Goal: Task Accomplishment & Management: Manage account settings

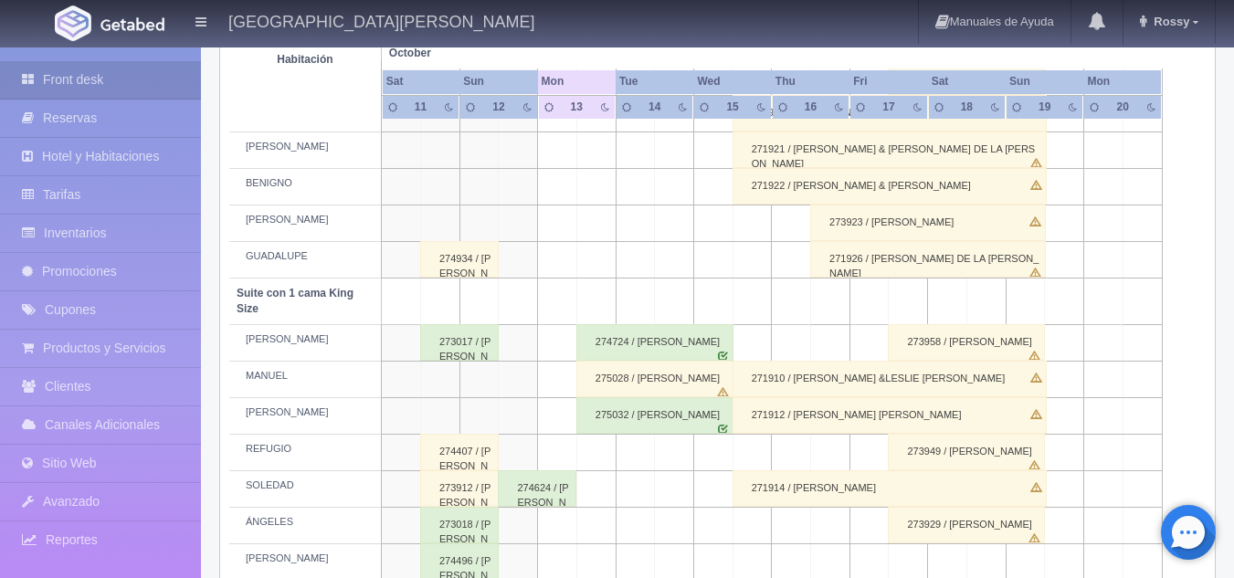
scroll to position [733, 0]
click at [660, 383] on div "275028 / [PERSON_NAME]" at bounding box center [654, 377] width 157 height 37
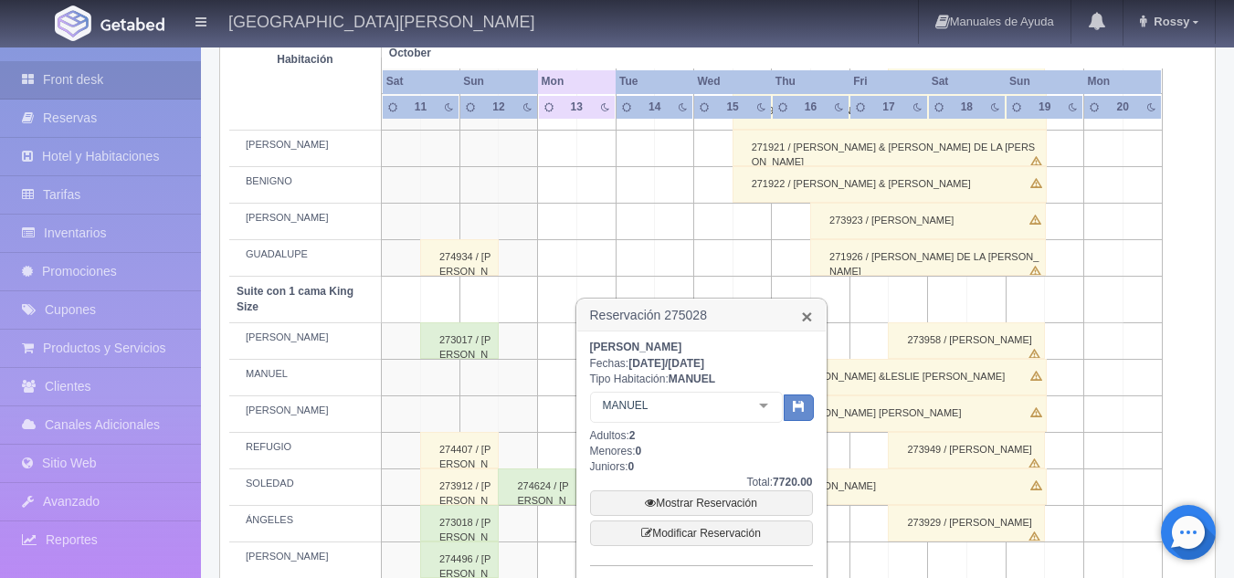
click at [809, 317] on link "×" at bounding box center [806, 316] width 11 height 19
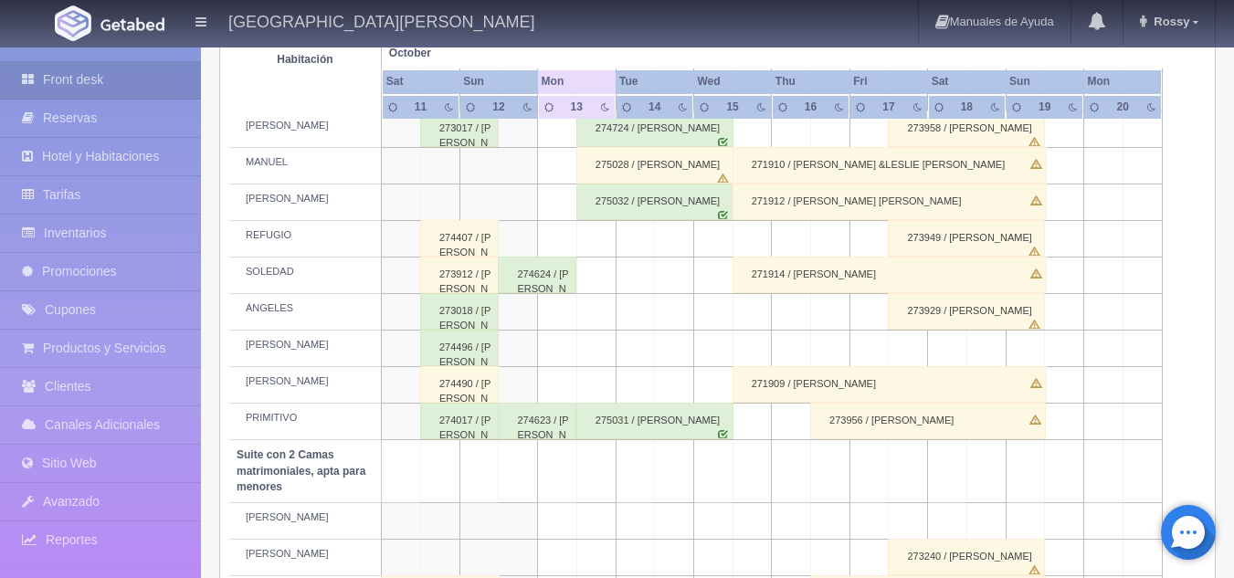
scroll to position [948, 0]
click at [640, 417] on div "275031 / Rene Mercado Valdovinos" at bounding box center [654, 418] width 157 height 37
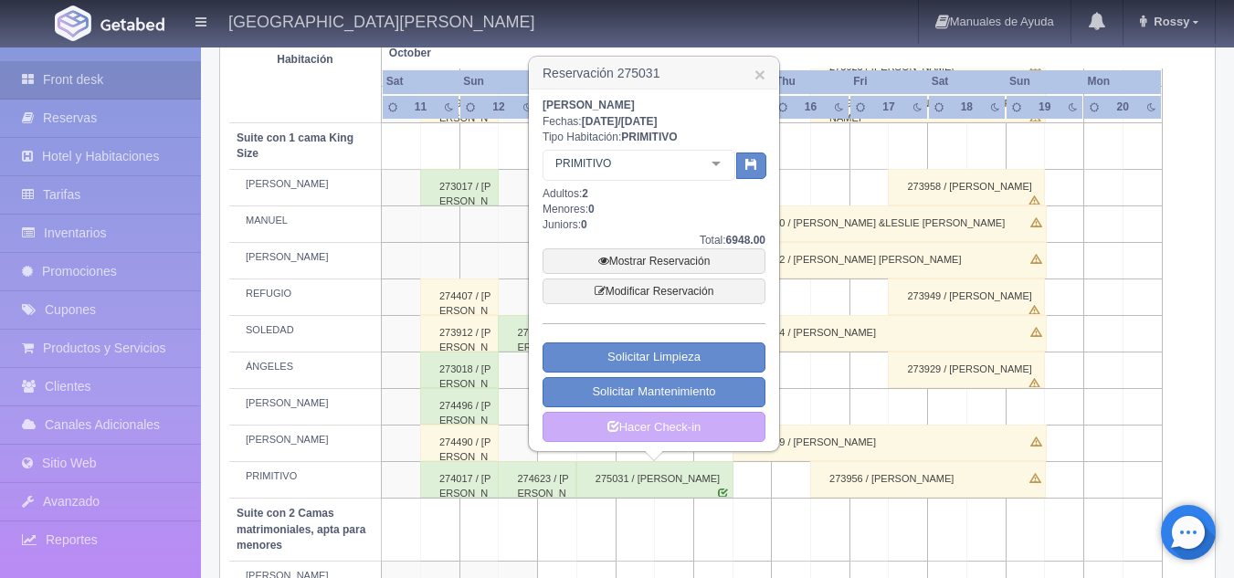
scroll to position [886, 0]
click at [758, 78] on link "×" at bounding box center [759, 75] width 11 height 19
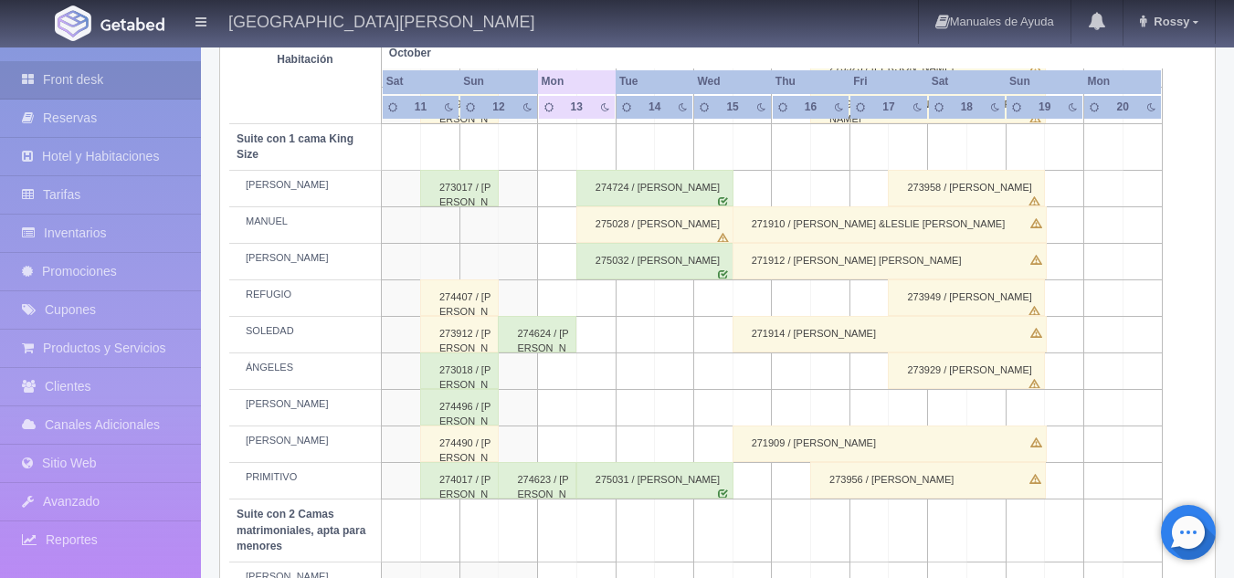
click at [654, 263] on div "275032 / [PERSON_NAME]" at bounding box center [654, 261] width 157 height 37
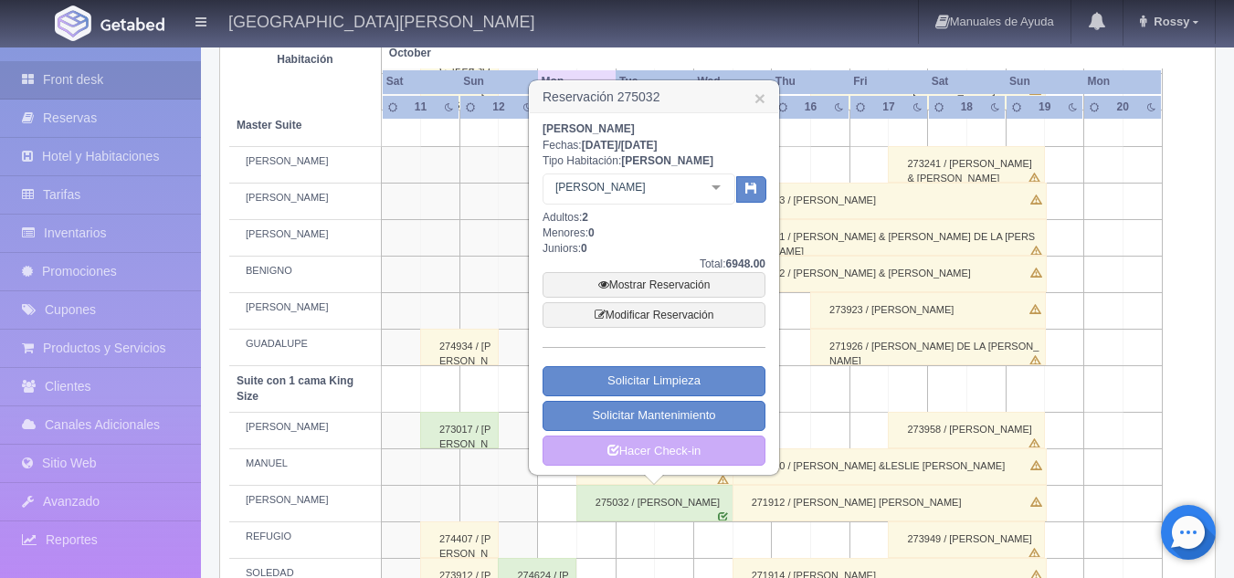
scroll to position [643, 0]
click at [671, 286] on link "Mostrar Reservación" at bounding box center [653, 286] width 223 height 26
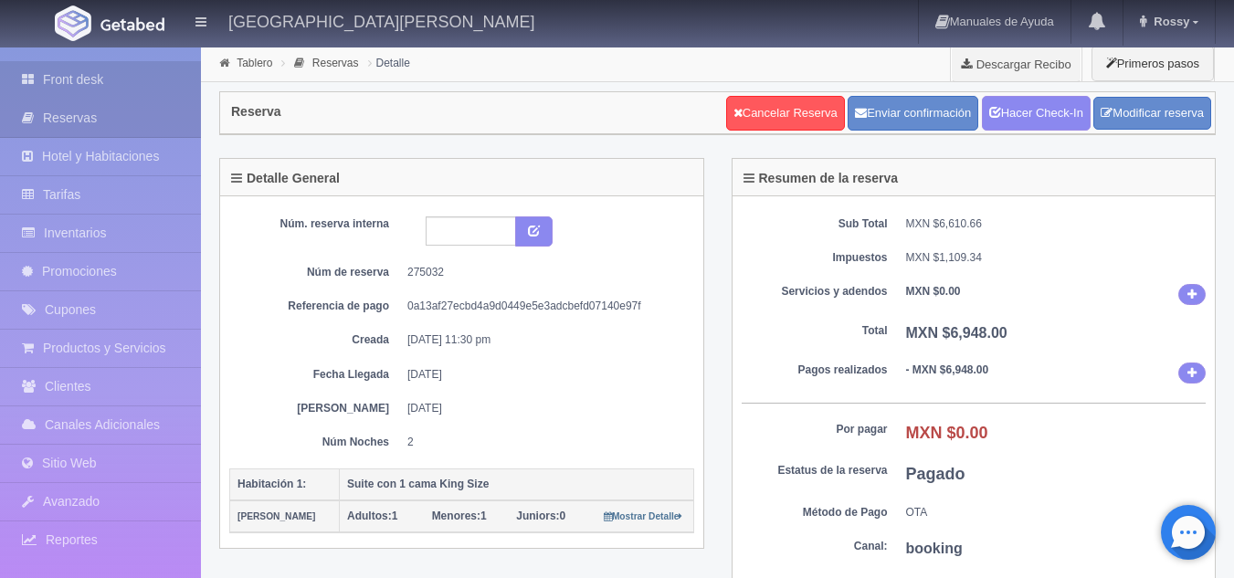
click at [54, 84] on link "Front desk" at bounding box center [100, 79] width 201 height 37
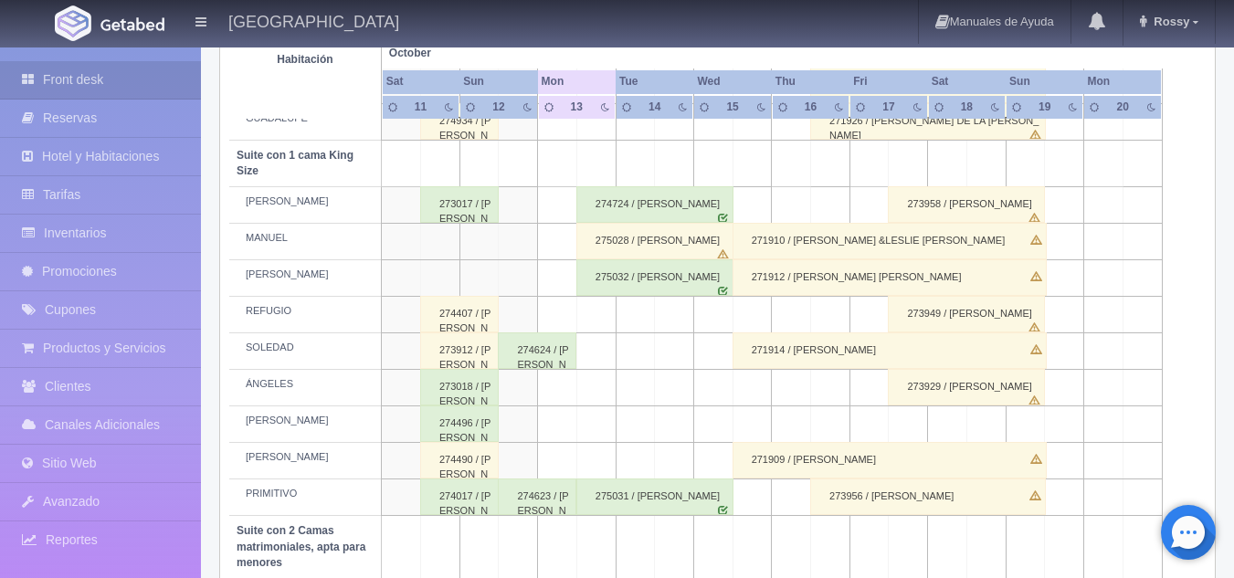
scroll to position [870, 0]
click at [628, 489] on div "275031 / [PERSON_NAME]" at bounding box center [654, 496] width 157 height 37
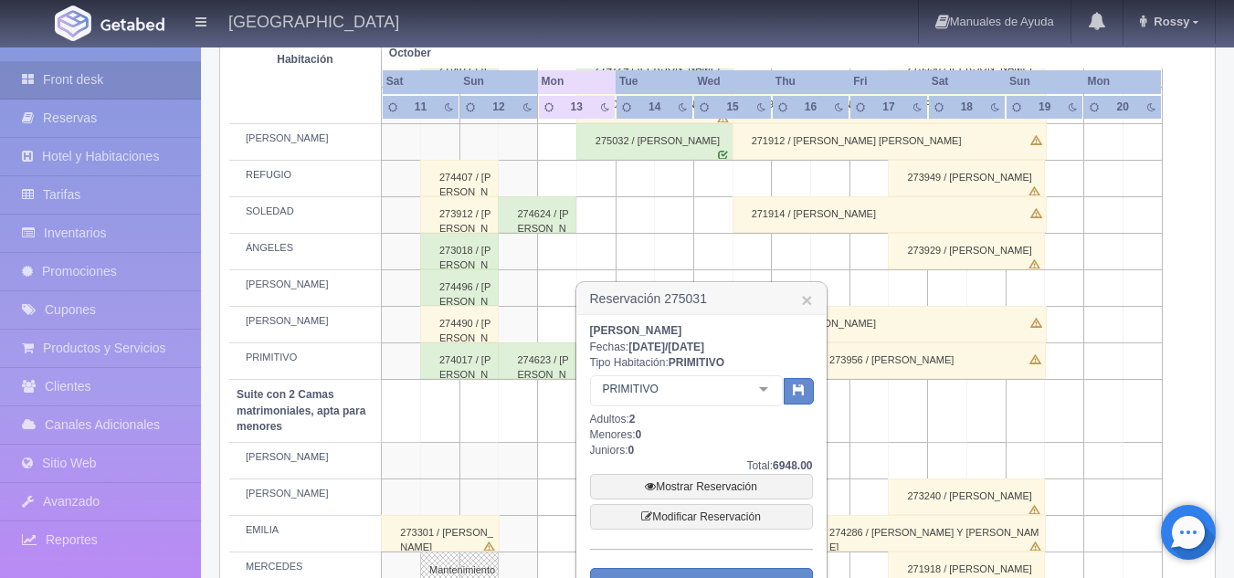
scroll to position [1008, 0]
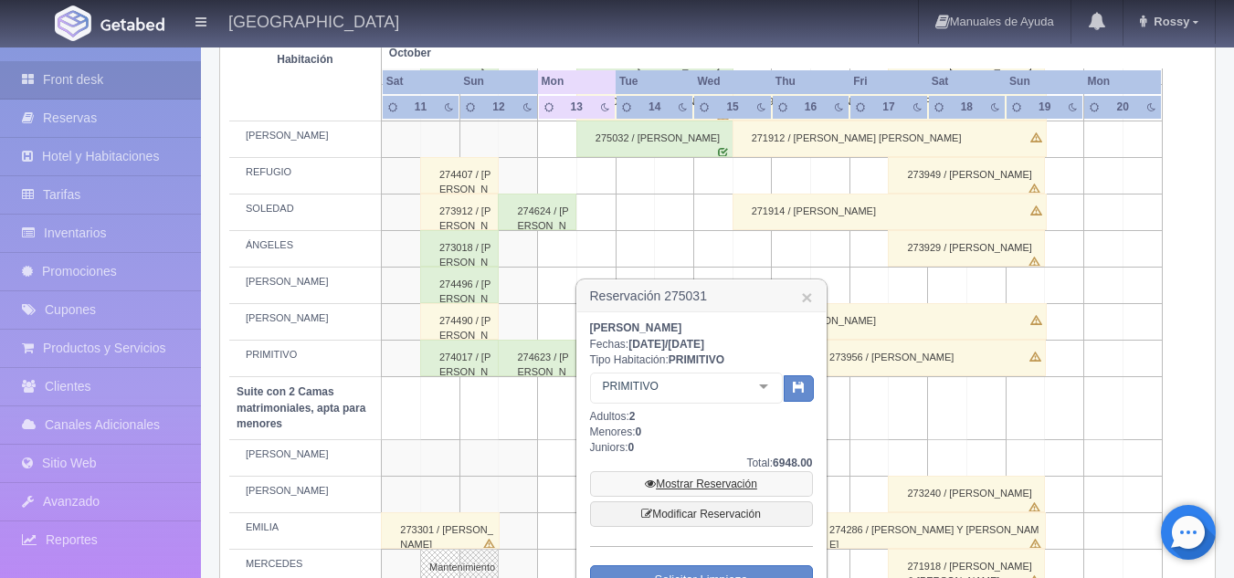
click at [720, 478] on link "Mostrar Reservación" at bounding box center [701, 484] width 223 height 26
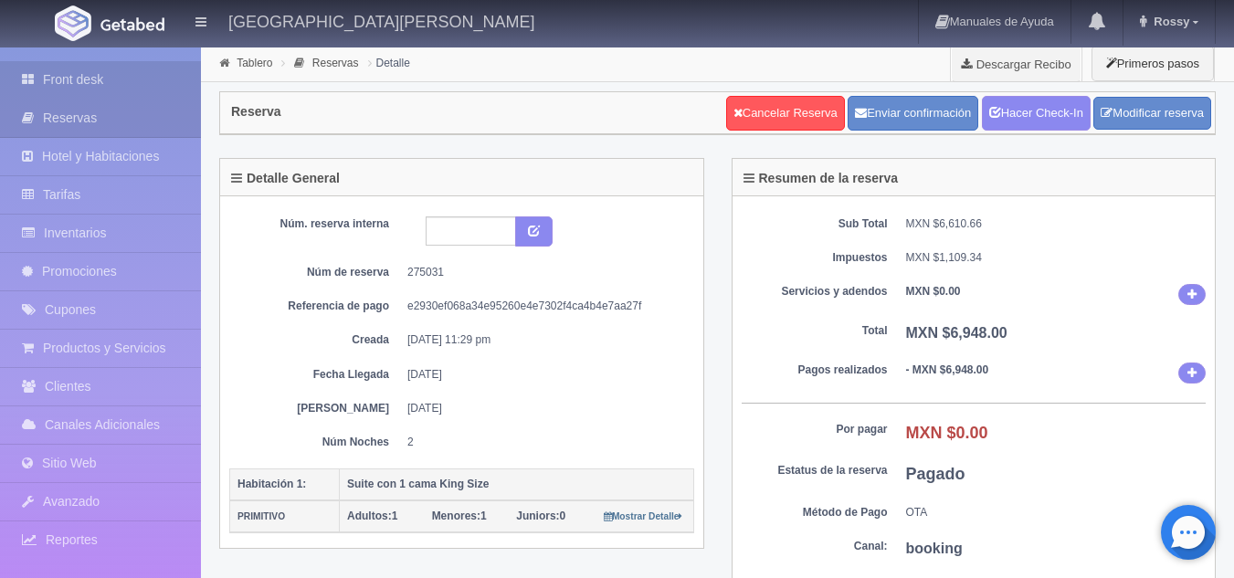
click at [106, 79] on link "Front desk" at bounding box center [100, 79] width 201 height 37
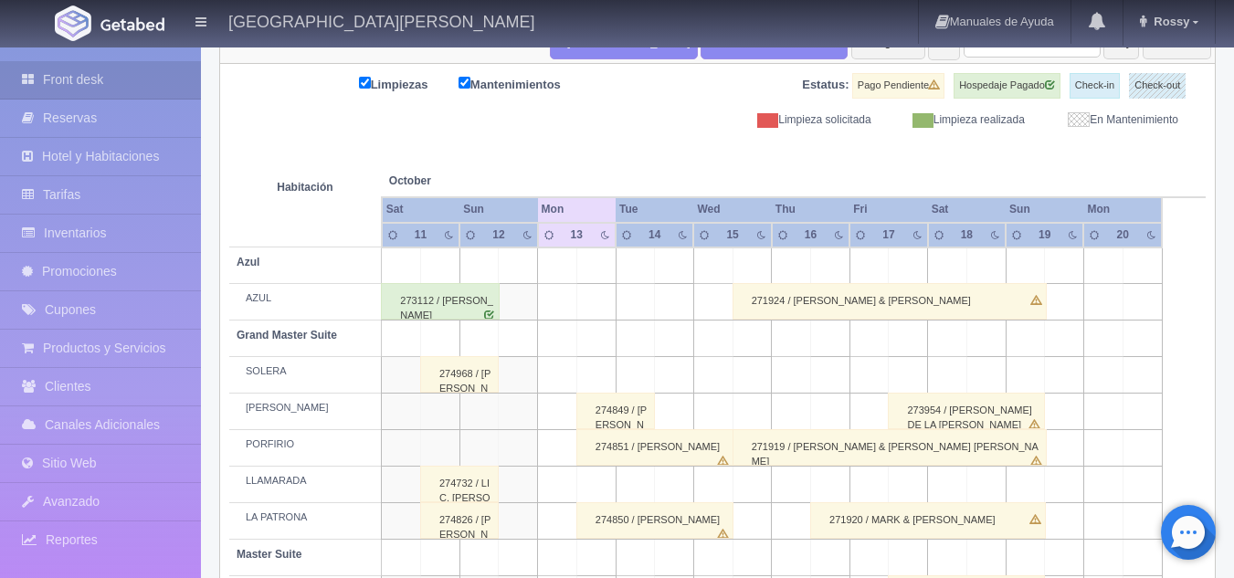
scroll to position [215, 0]
click at [614, 411] on div "274849 / [PERSON_NAME]" at bounding box center [615, 410] width 79 height 37
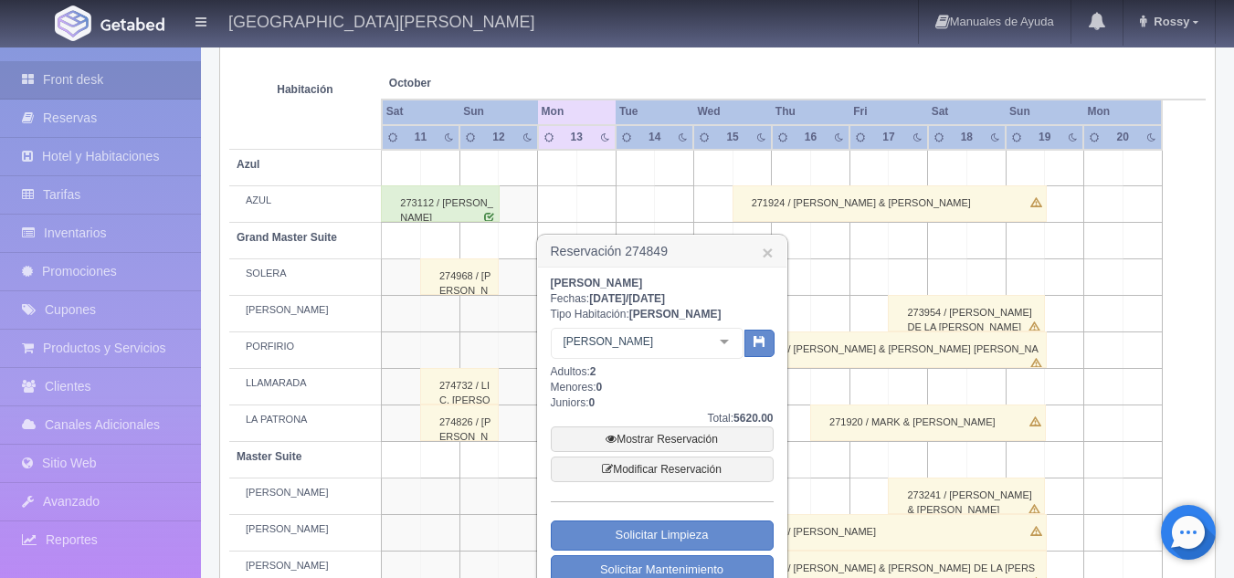
scroll to position [311, 0]
click at [689, 473] on link "Modificar Reservación" at bounding box center [662, 470] width 223 height 26
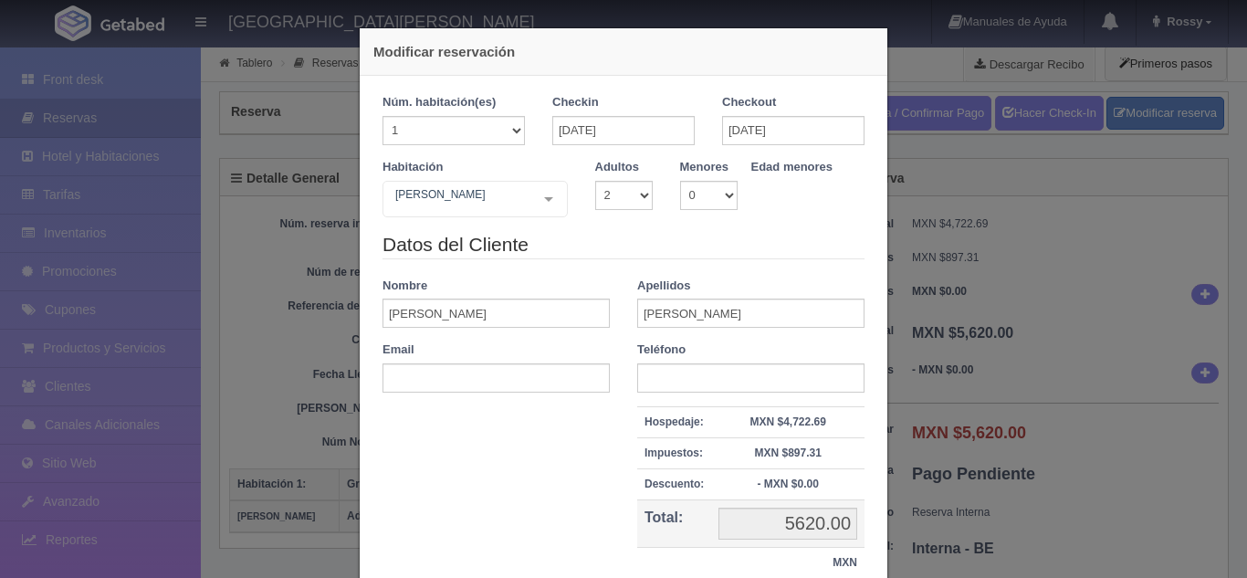
select select "2"
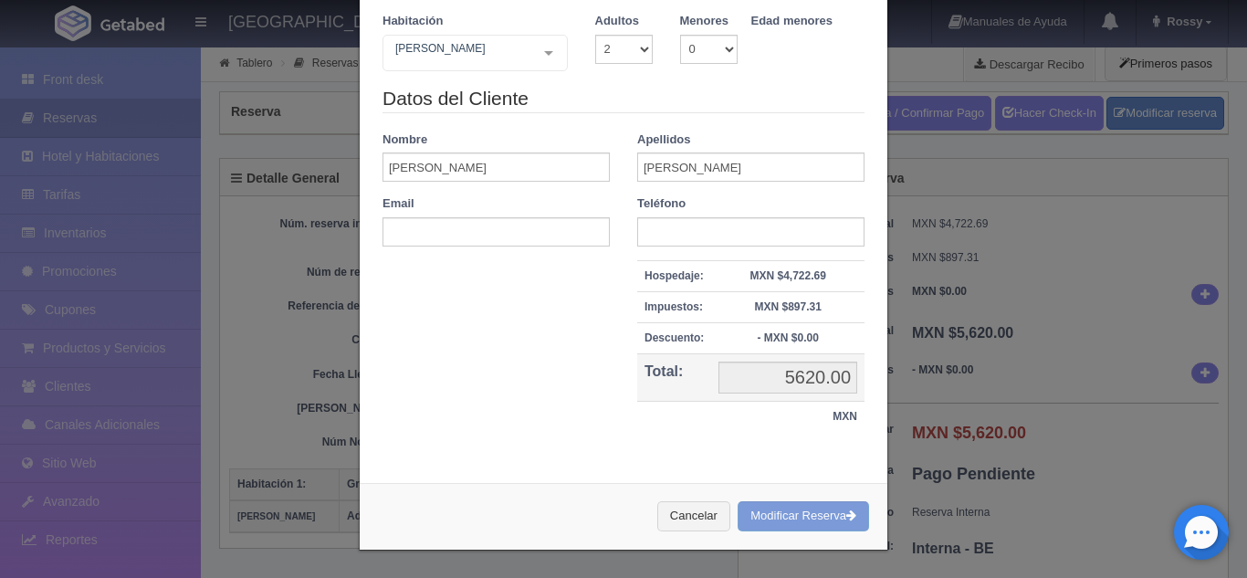
click at [994, 338] on div "Modificar reservación Núm. habitación(es) 1 2 3 4 5 6 7 8 9 10 11 12 13 14 15 1…" at bounding box center [623, 289] width 1247 height 578
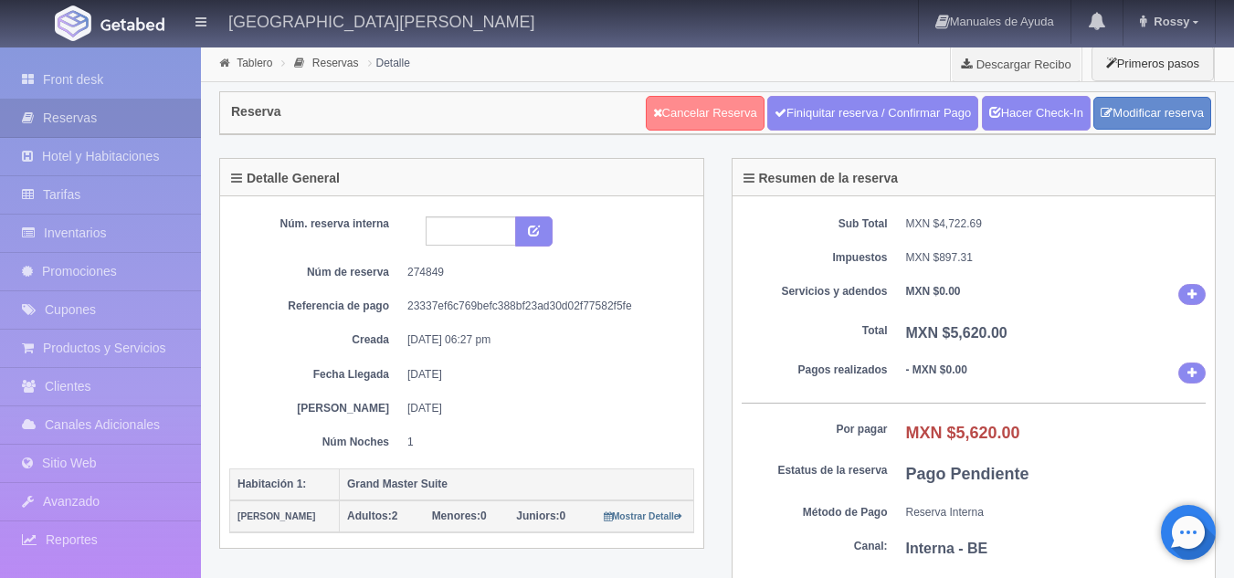
click at [716, 120] on link "Cancelar Reserva" at bounding box center [705, 113] width 119 height 35
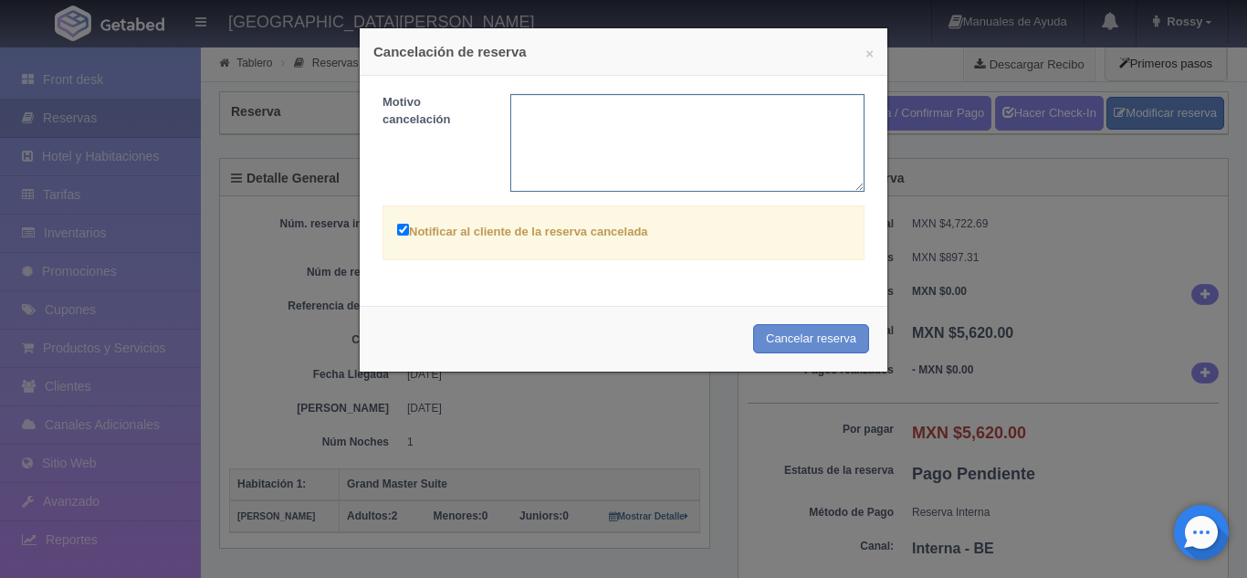
click at [631, 116] on textarea at bounding box center [687, 143] width 355 height 98
type textarea "E"
type textarea "e"
drag, startPoint x: 657, startPoint y: 108, endPoint x: 508, endPoint y: 110, distance: 149.8
click at [510, 110] on textarea "EL HUESPED CANCELA" at bounding box center [687, 143] width 355 height 98
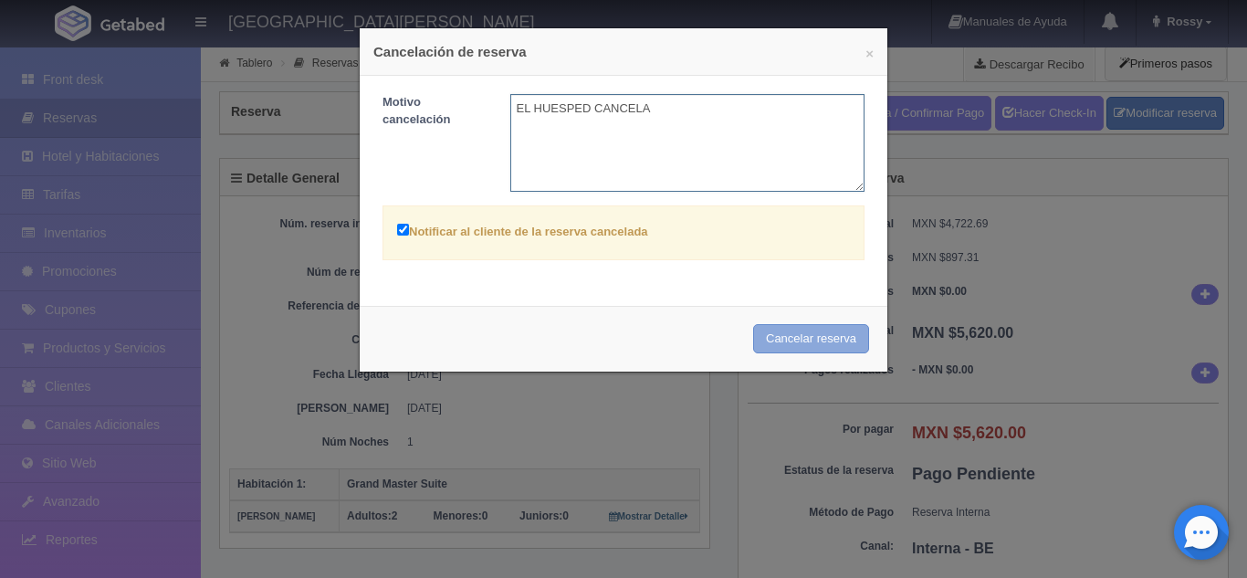
type textarea "EL HUESPED CANCELA"
click at [829, 344] on button "Cancelar reserva" at bounding box center [811, 339] width 116 height 30
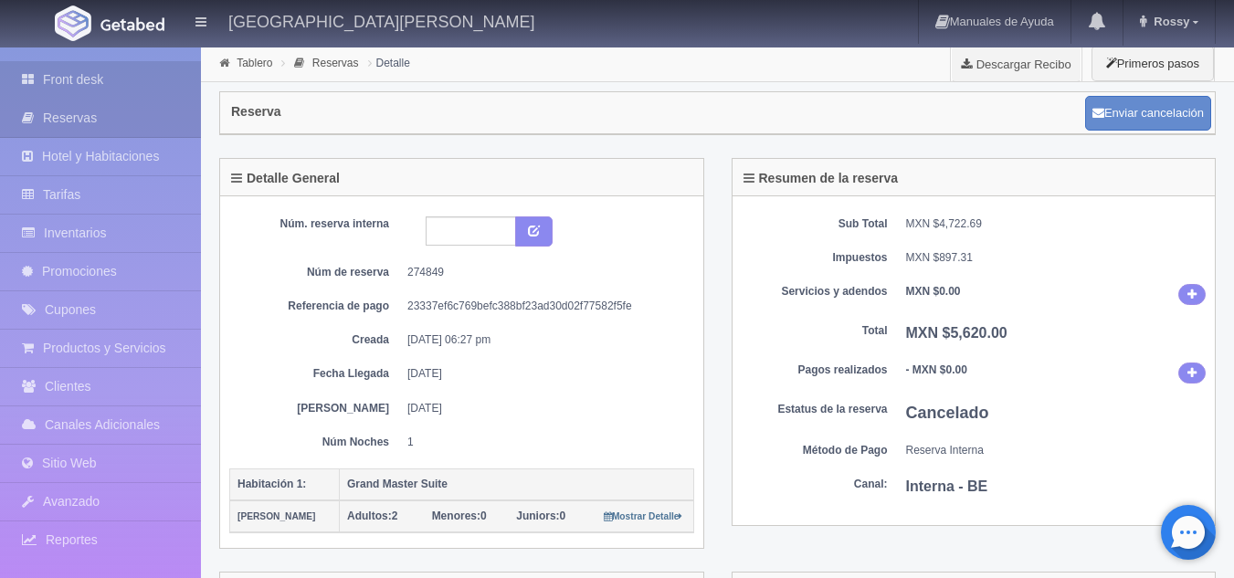
click at [160, 82] on link "Front desk" at bounding box center [100, 79] width 201 height 37
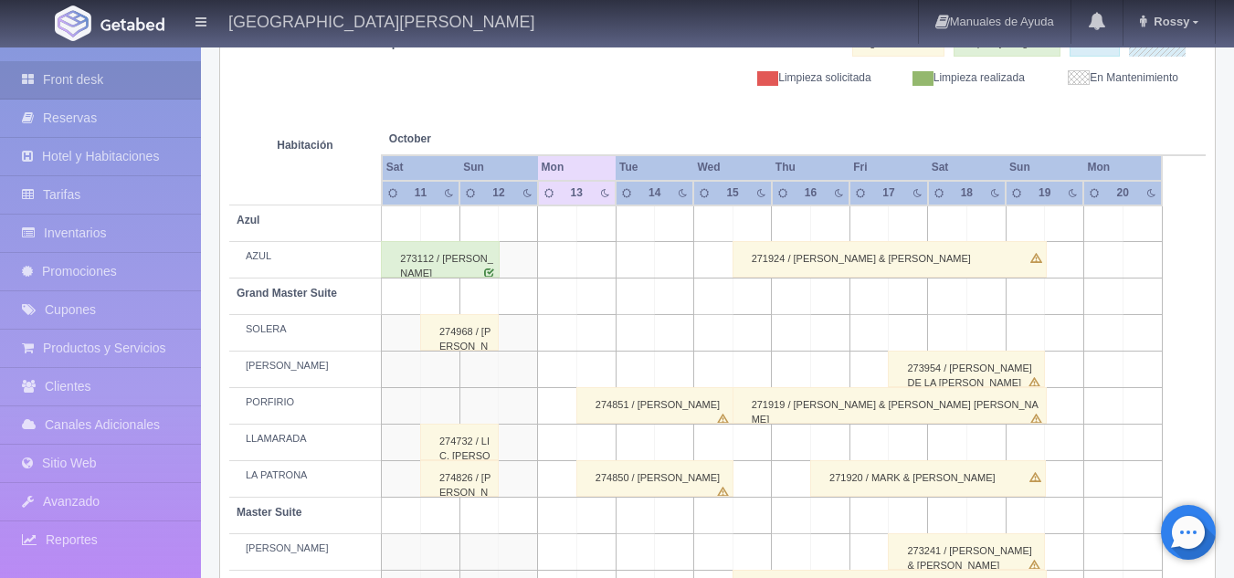
scroll to position [260, 0]
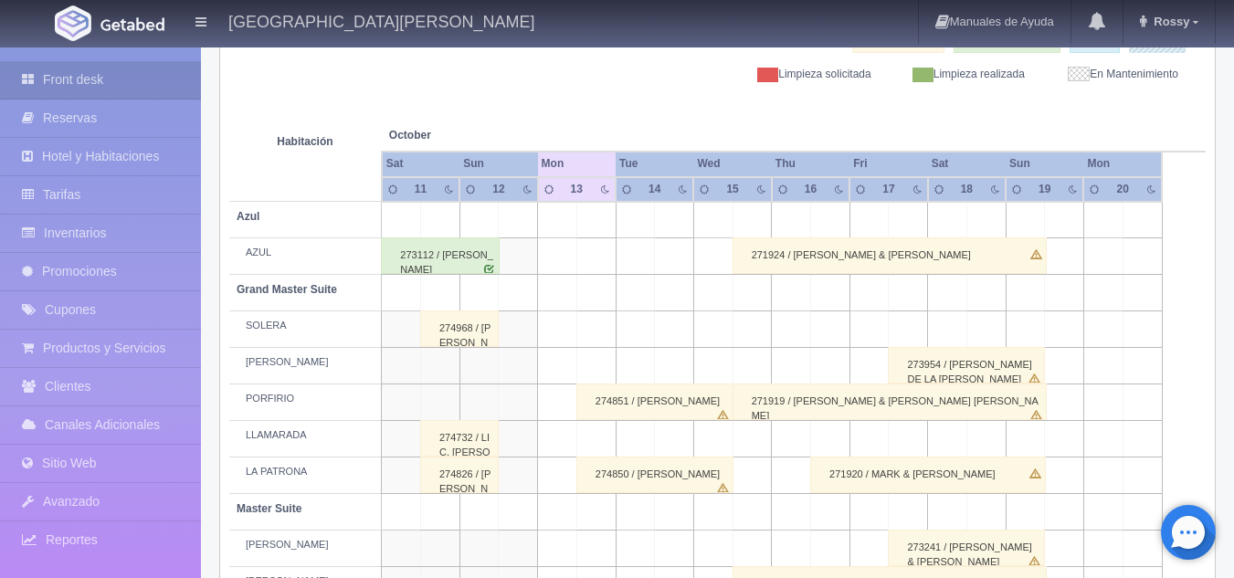
click at [618, 403] on div "274851 / [PERSON_NAME]" at bounding box center [654, 402] width 157 height 37
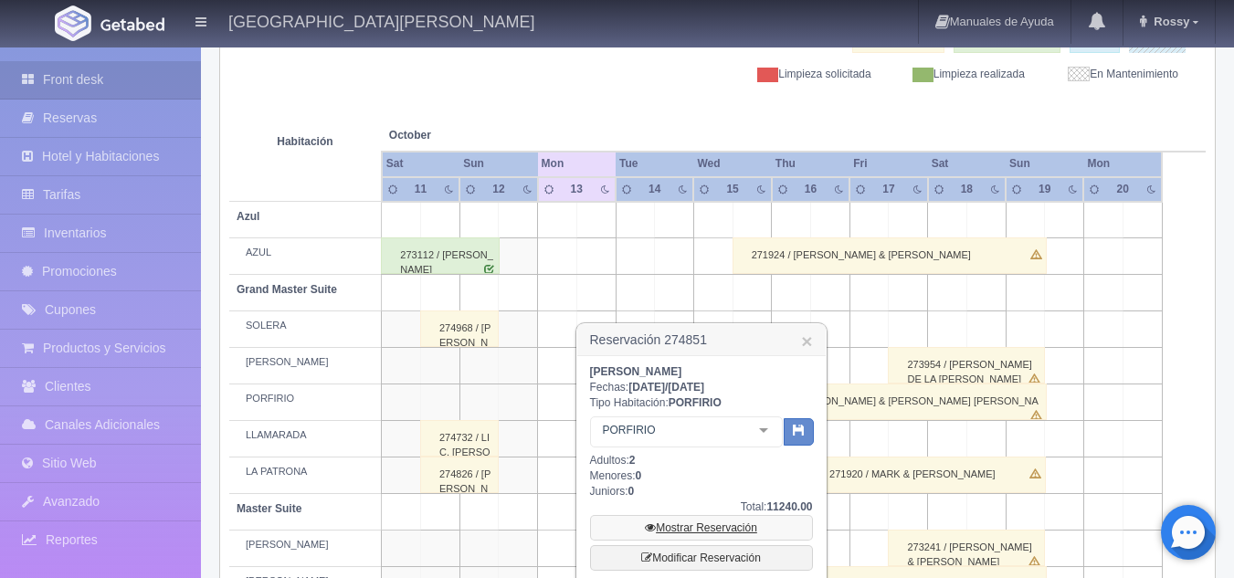
click at [685, 530] on link "Mostrar Reservación" at bounding box center [701, 528] width 223 height 26
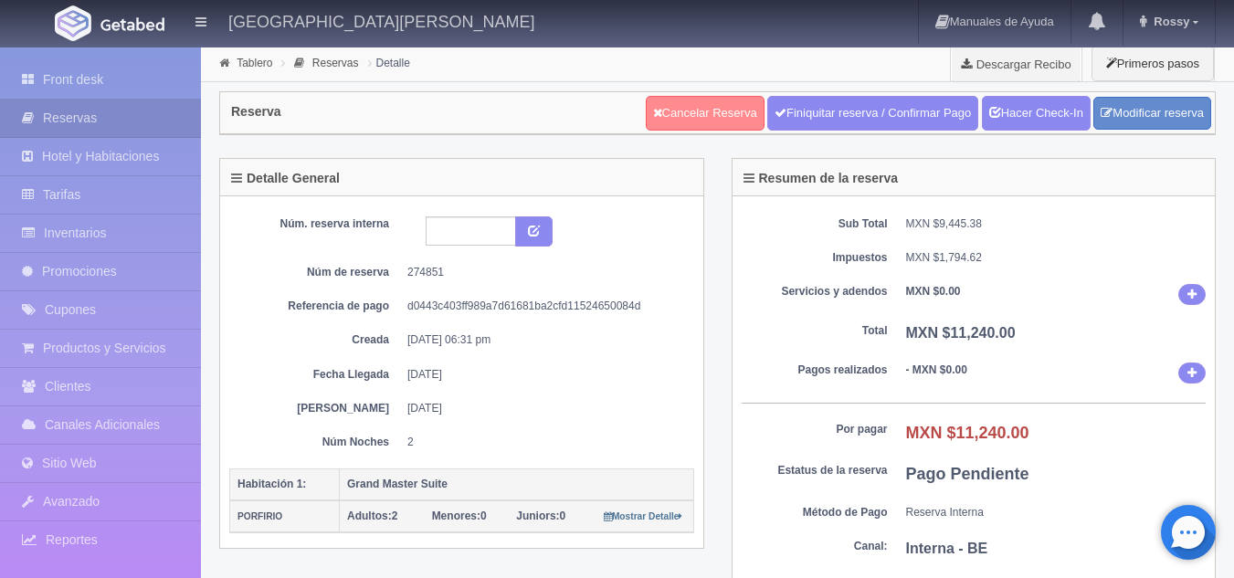
click at [704, 111] on link "Cancelar Reserva" at bounding box center [705, 113] width 119 height 35
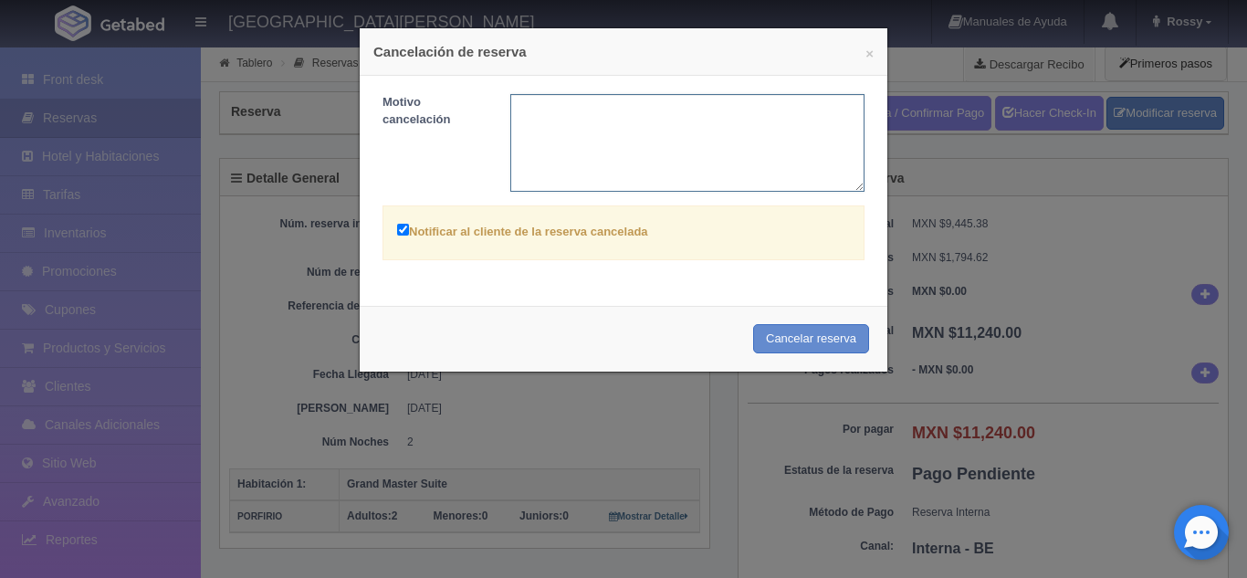
click at [553, 121] on textarea at bounding box center [687, 143] width 355 height 98
paste textarea "EL HUESPED CANCELA"
type textarea "EL HUESPED CANCELA"
click at [815, 338] on button "Cancelar reserva" at bounding box center [811, 339] width 116 height 30
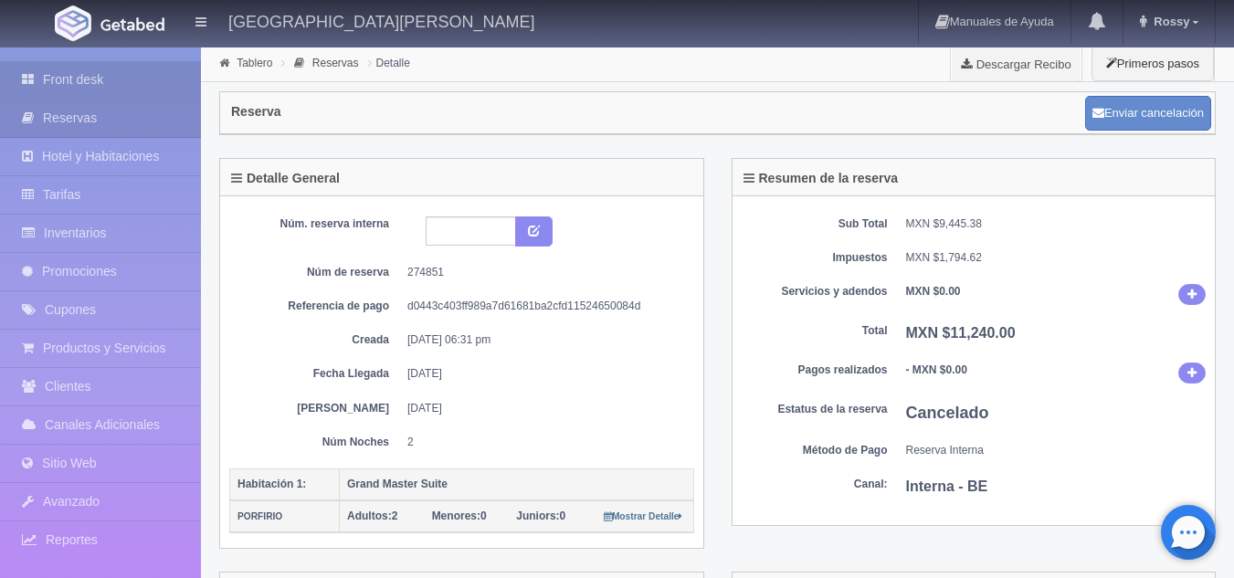
click at [79, 73] on link "Front desk" at bounding box center [100, 79] width 201 height 37
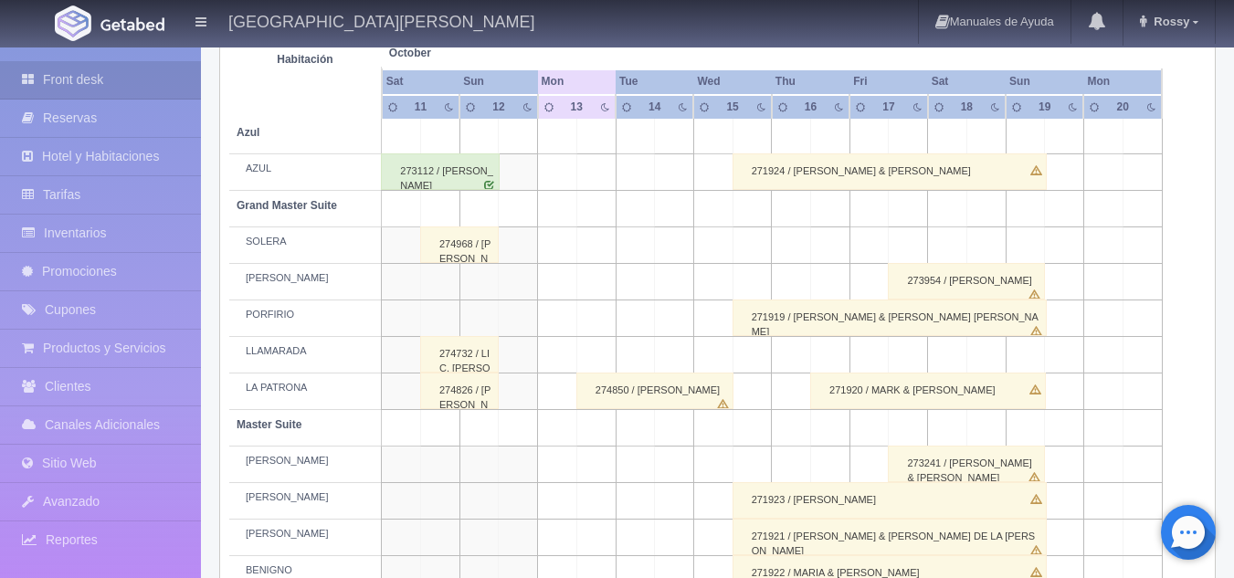
scroll to position [345, 0]
click at [644, 389] on div "274850 / GUSTAVO AYALA" at bounding box center [654, 390] width 157 height 37
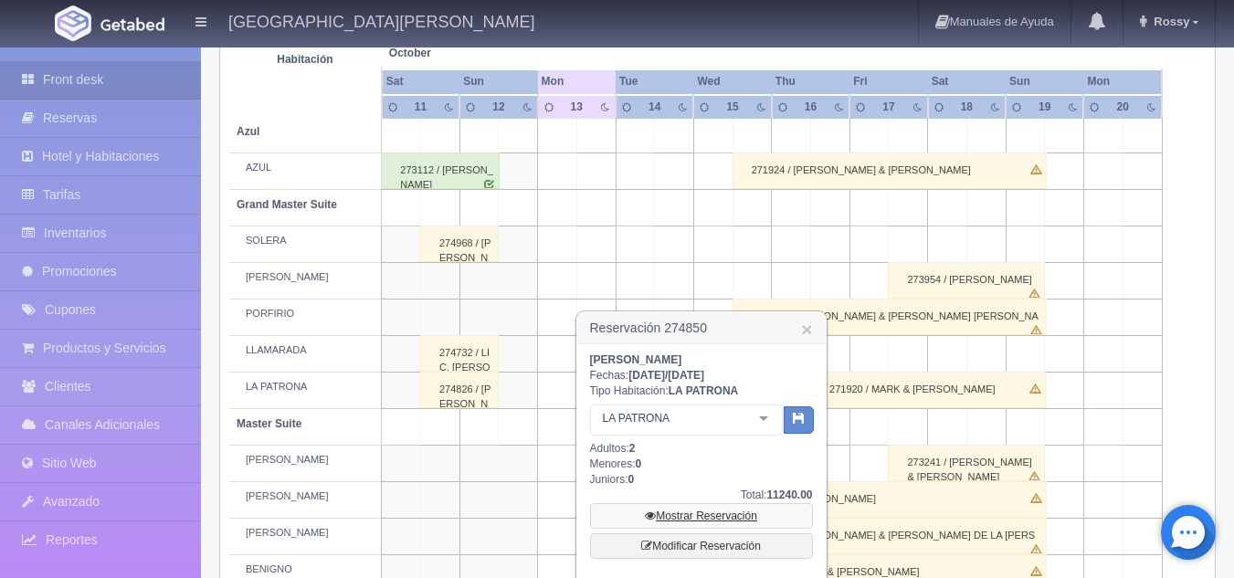
click at [667, 513] on link "Mostrar Reservación" at bounding box center [701, 516] width 223 height 26
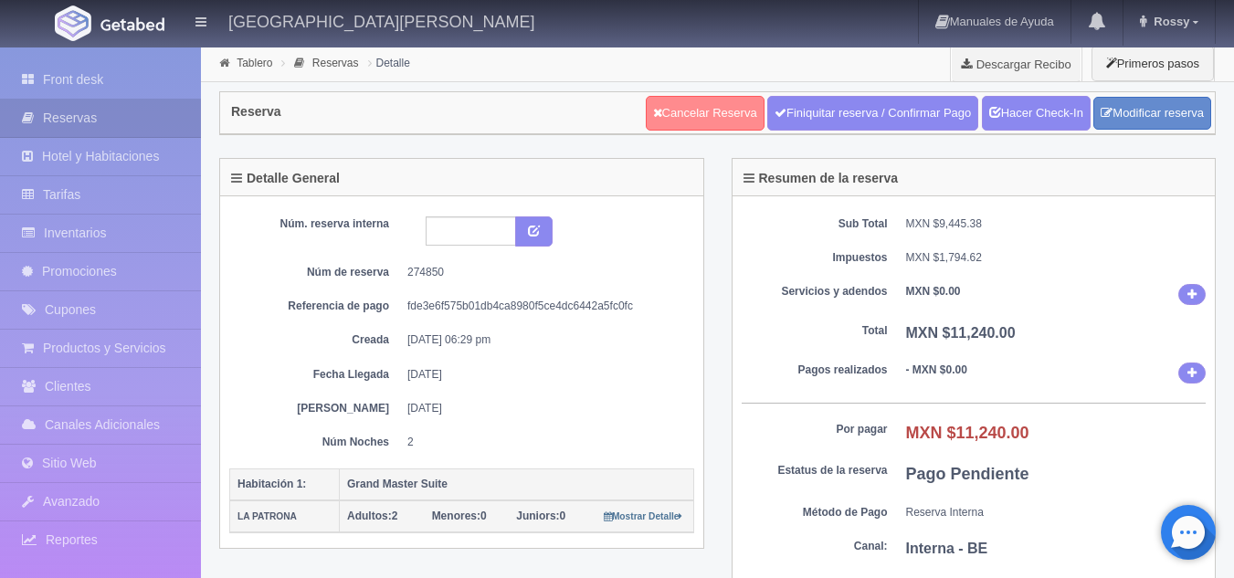
click at [689, 110] on link "Cancelar Reserva" at bounding box center [705, 113] width 119 height 35
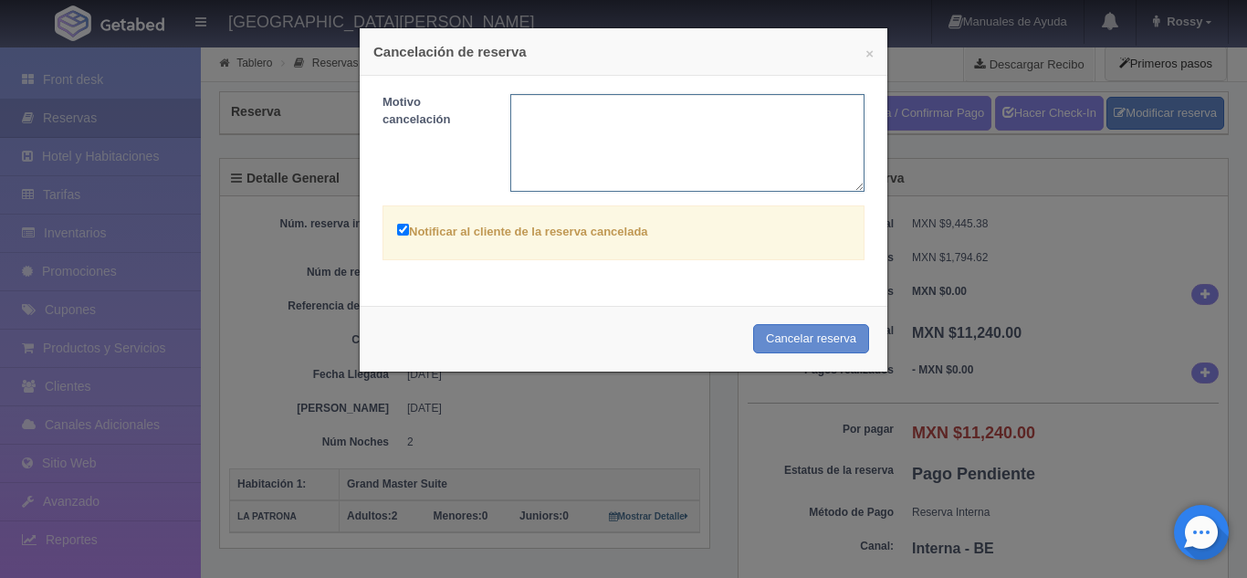
click at [689, 110] on textarea at bounding box center [687, 143] width 355 height 98
paste textarea "EL HUESPED CANCELA"
type textarea "EL HUESPED CANCELA"
click at [792, 334] on button "Cancelar reserva" at bounding box center [811, 339] width 116 height 30
